Goal: Navigation & Orientation: Find specific page/section

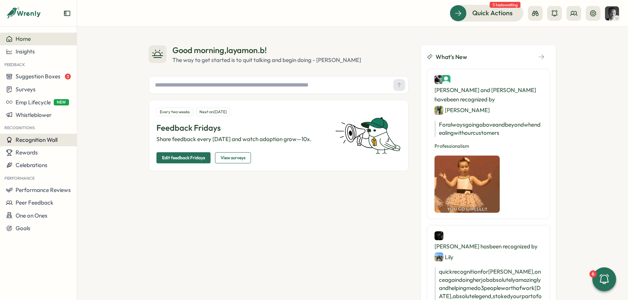
click at [46, 141] on span "Recognition Wall" at bounding box center [37, 139] width 42 height 7
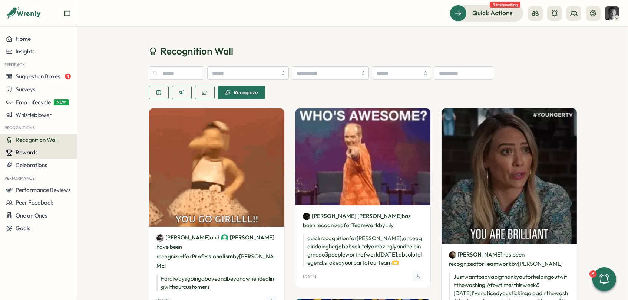
click at [29, 150] on span "Rewards" at bounding box center [27, 152] width 22 height 7
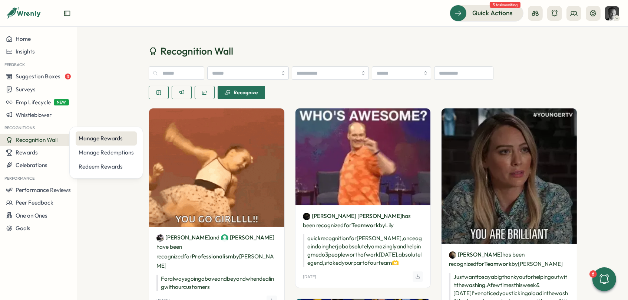
click at [102, 136] on div "Manage Rewards" at bounding box center [106, 138] width 55 height 8
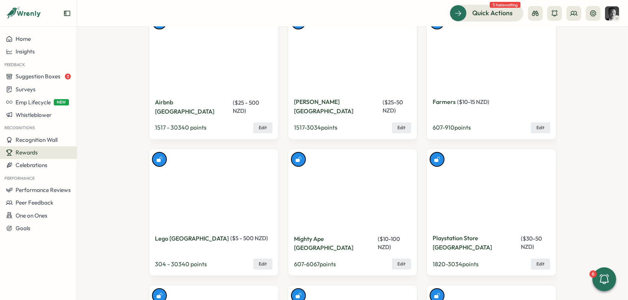
scroll to position [4045, 0]
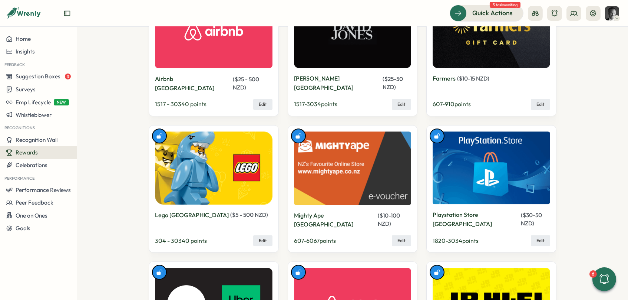
click at [97, 85] on section "Manage Rewards Create Reward Reward is Disabled adidas UK ( £ 5 - 500 GBP ) 687…" at bounding box center [352, 163] width 551 height 273
click at [43, 191] on span "Performance Reviews" at bounding box center [43, 189] width 55 height 7
click at [94, 176] on div "Reviews" at bounding box center [107, 176] width 57 height 8
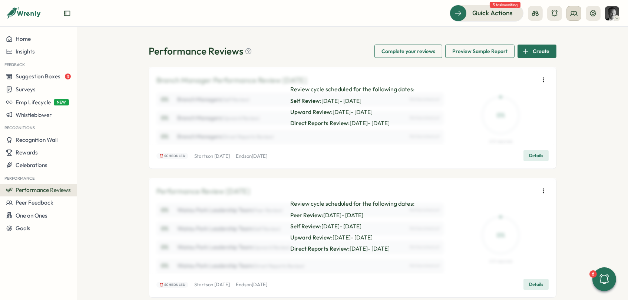
click at [574, 14] on icon at bounding box center [574, 13] width 7 height 4
click at [578, 40] on div "Org Members" at bounding box center [574, 37] width 47 height 8
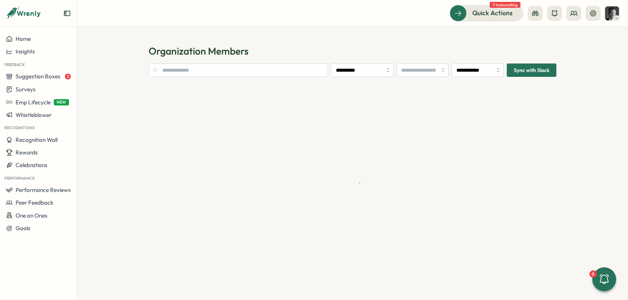
type input "**********"
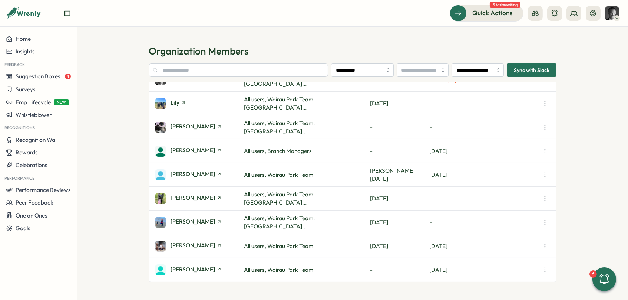
scroll to position [246, 0]
click at [194, 196] on span "[PERSON_NAME]" at bounding box center [193, 198] width 44 height 6
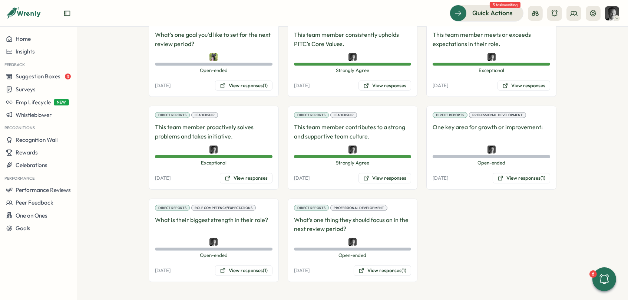
scroll to position [873, 0]
click at [382, 271] on button "View responses (1)" at bounding box center [382, 270] width 57 height 10
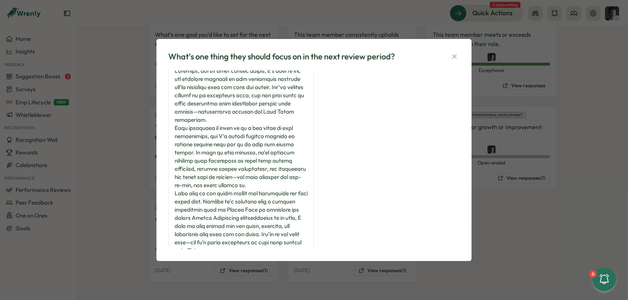
scroll to position [7, 0]
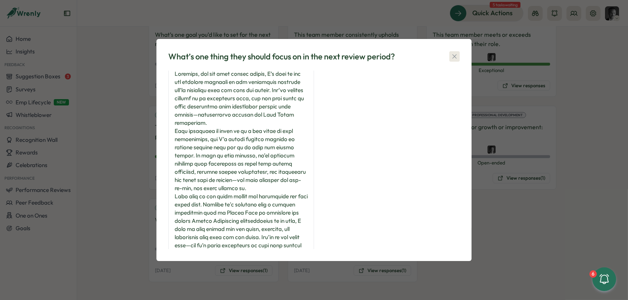
click at [456, 56] on icon "button" at bounding box center [454, 56] width 7 height 7
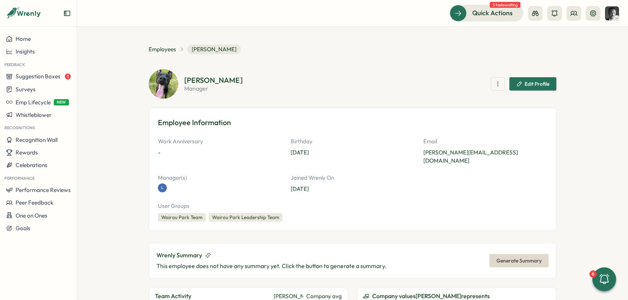
scroll to position [0, 0]
